Goal: Register for event/course

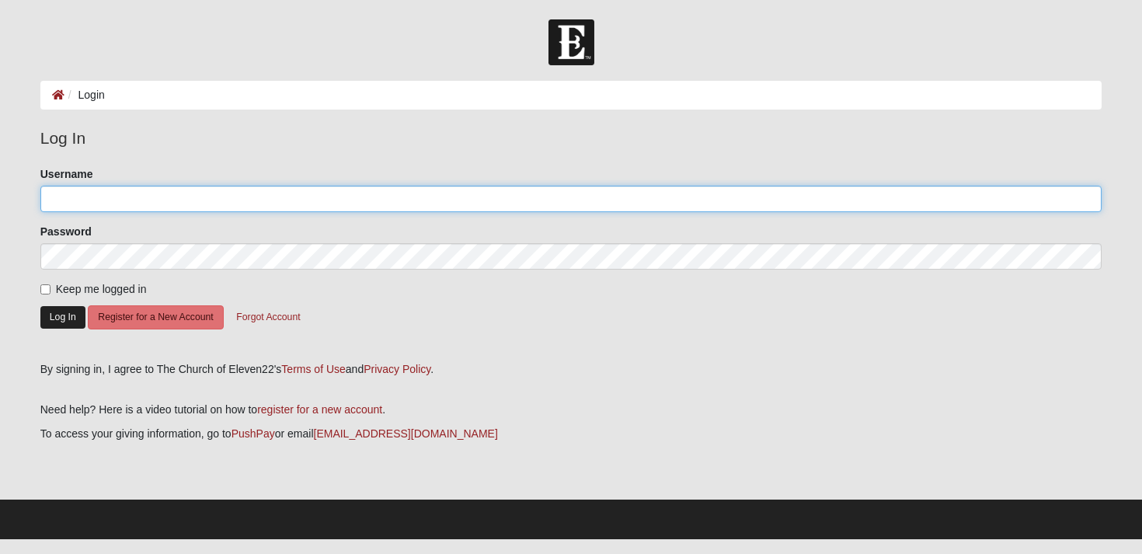
type input "[EMAIL_ADDRESS][DOMAIN_NAME]"
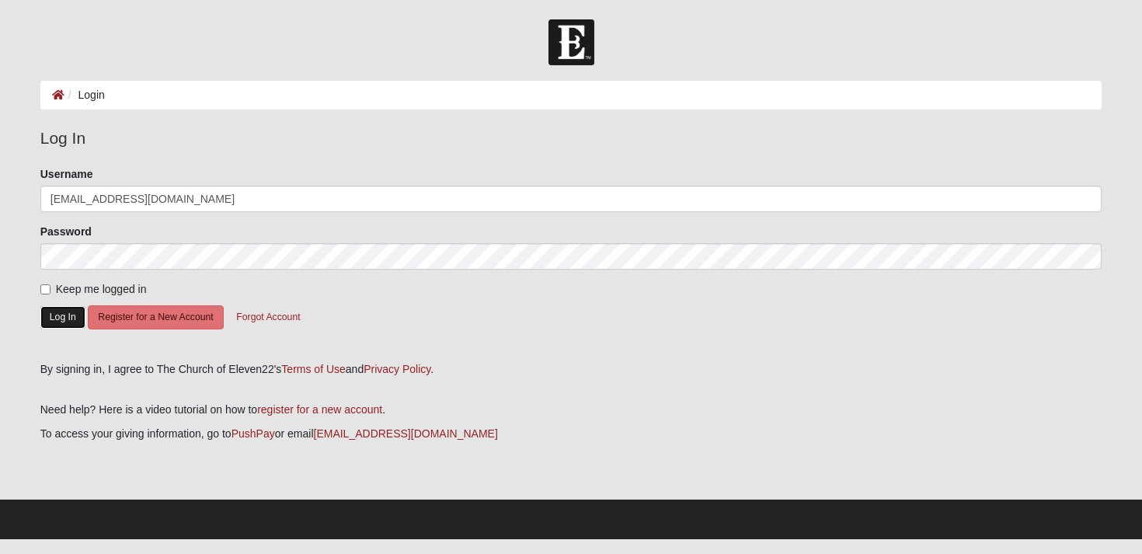
click at [64, 317] on button "Log In" at bounding box center [62, 317] width 45 height 23
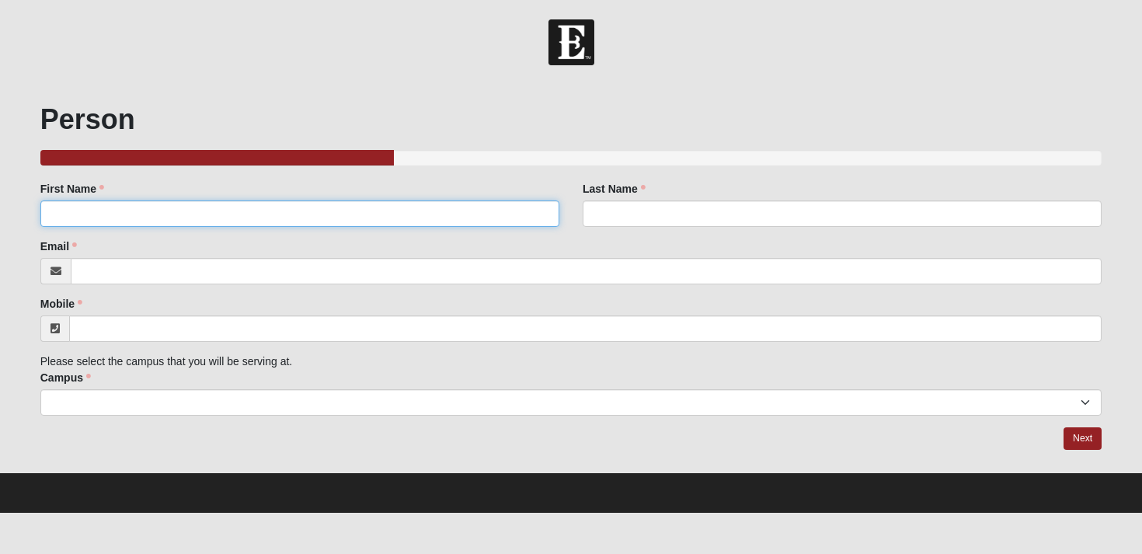
click at [155, 211] on input "First Name" at bounding box center [299, 213] width 519 height 26
type input "[PERSON_NAME]"
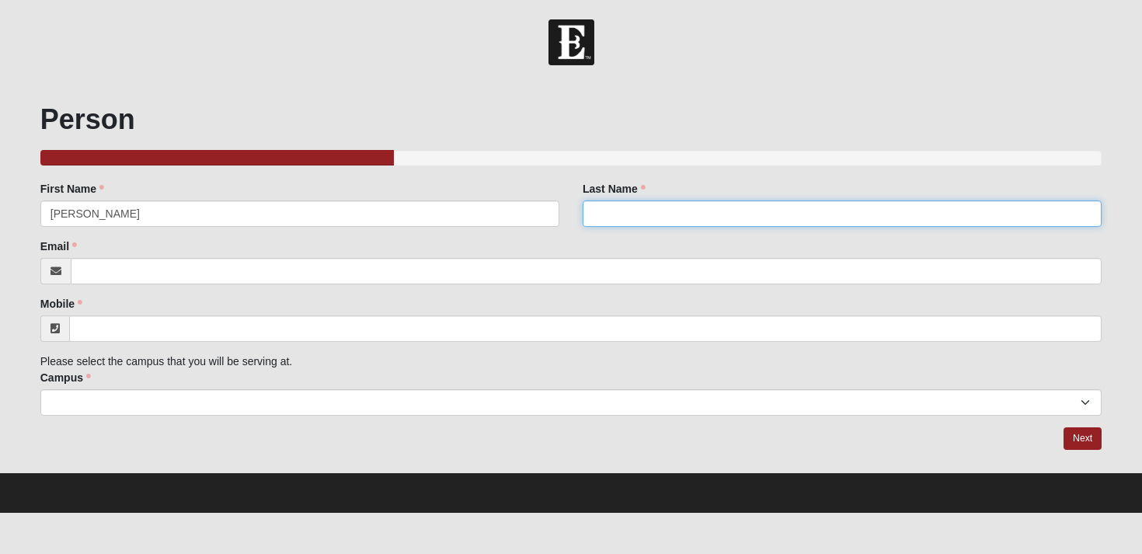
type input "[PERSON_NAME]"
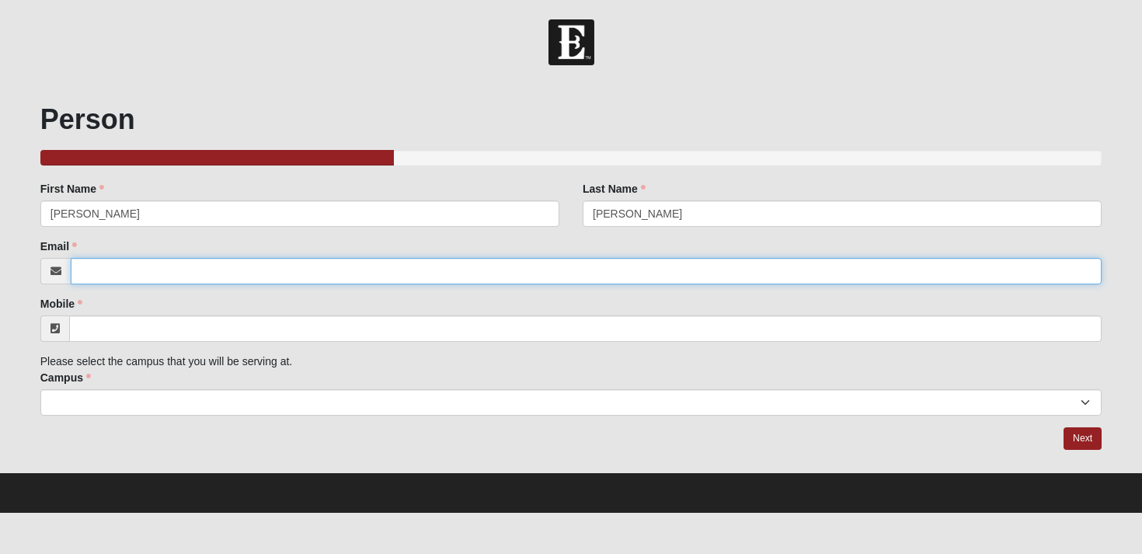
type input "[EMAIL_ADDRESS][DOMAIN_NAME]"
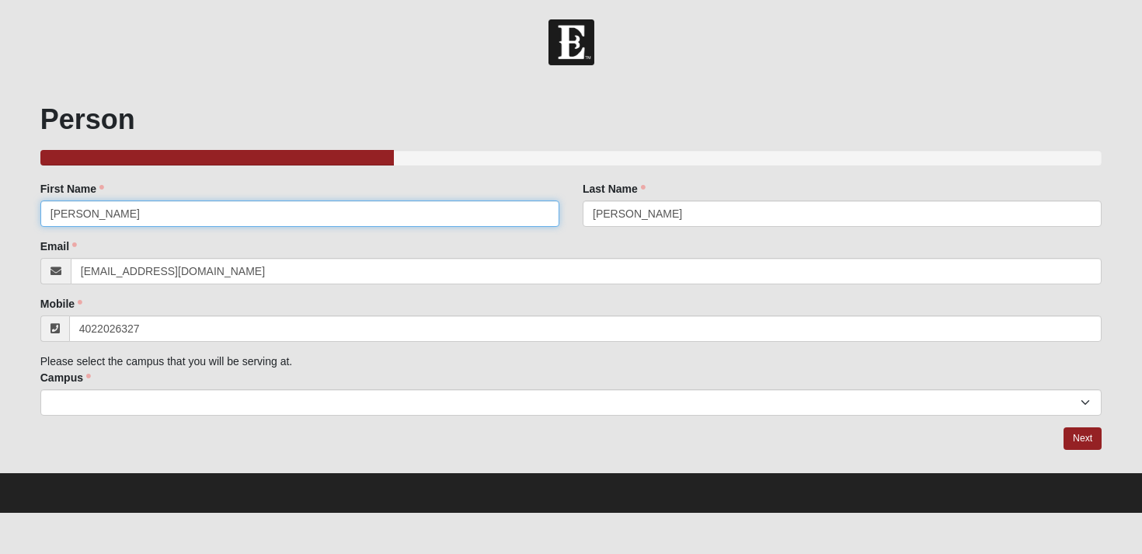
type input "[PHONE_NUMBER]"
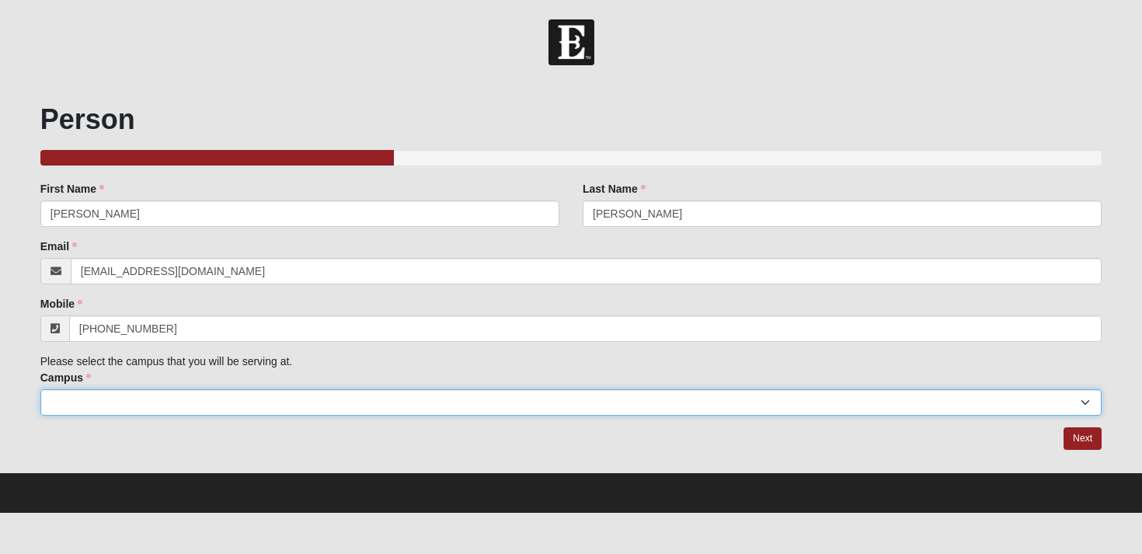
click at [172, 399] on select "Arlington Baymeadows Eleven22 Online [PERSON_NAME][GEOGRAPHIC_DATA] Jesup [GEOG…" at bounding box center [571, 402] width 1062 height 26
select select "11"
click at [40, 389] on select "Arlington Baymeadows Eleven22 Online [PERSON_NAME][GEOGRAPHIC_DATA] Jesup [GEOG…" at bounding box center [571, 402] width 1062 height 26
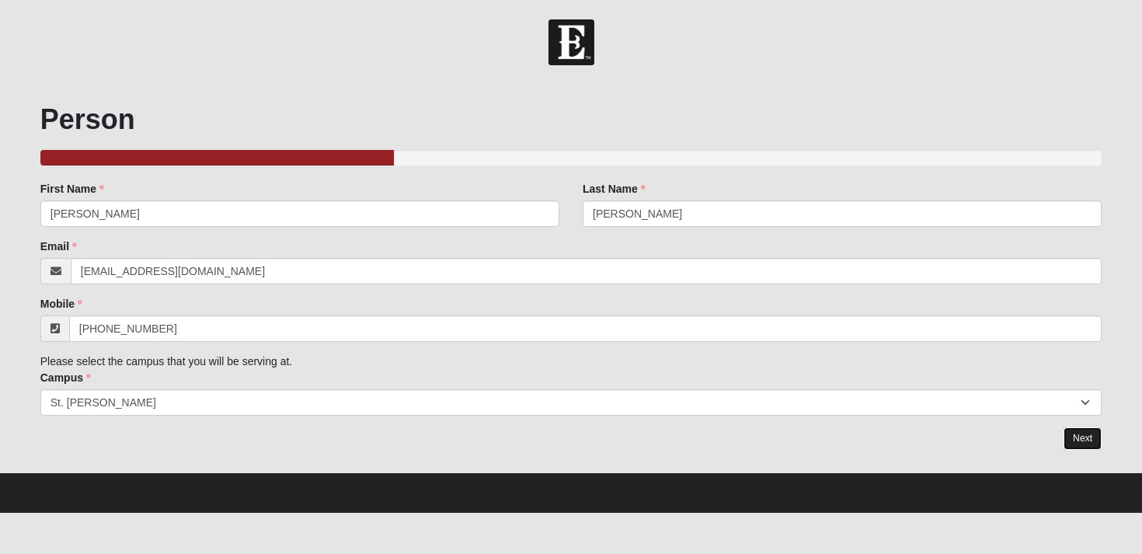
click at [1076, 440] on link "Next" at bounding box center [1083, 438] width 38 height 23
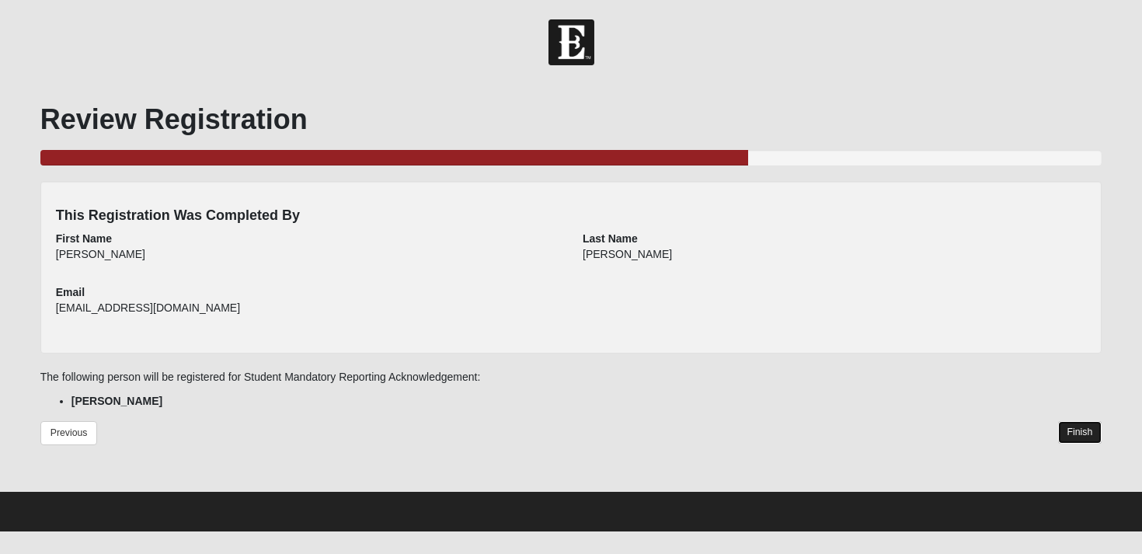
click at [1084, 438] on link "Finish" at bounding box center [1080, 432] width 44 height 23
